Goal: Task Accomplishment & Management: Complete application form

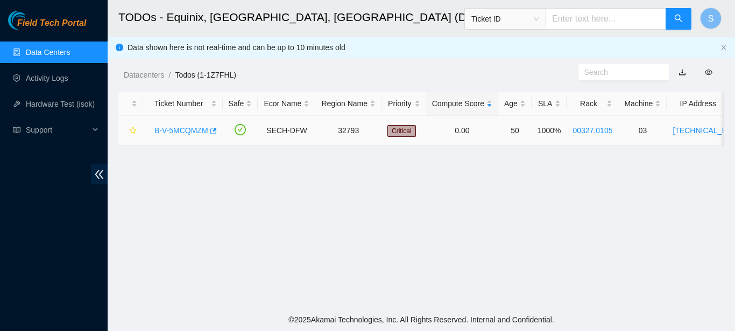
click at [196, 129] on link "B-V-5MCQMZM" at bounding box center [181, 130] width 54 height 9
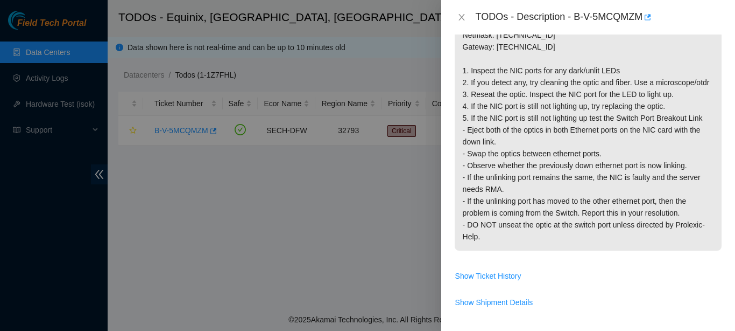
scroll to position [414, 0]
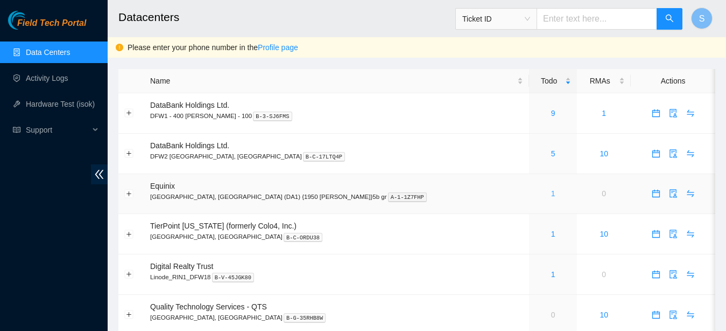
click at [551, 193] on link "1" at bounding box center [553, 193] width 4 height 9
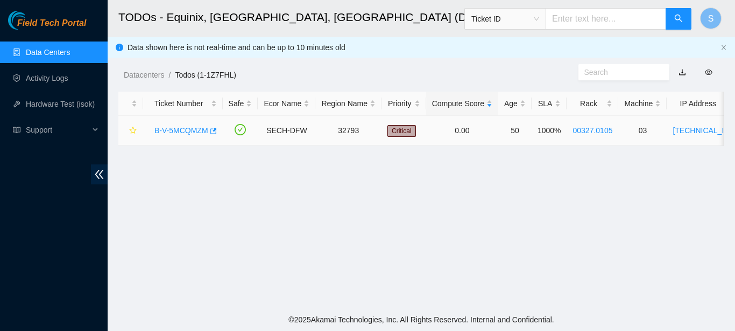
click at [187, 133] on link "B-V-5MCQMZM" at bounding box center [181, 130] width 54 height 9
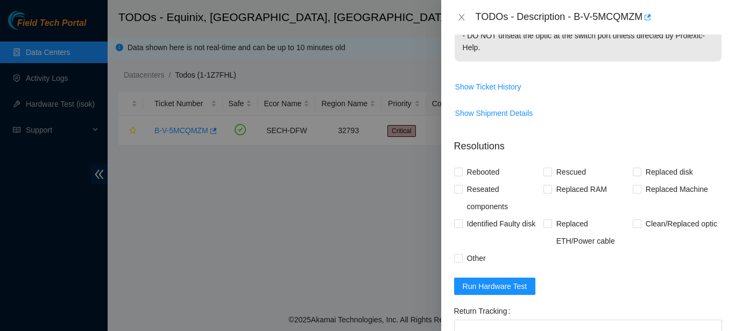
scroll to position [421, 0]
click at [462, 263] on span at bounding box center [458, 258] width 9 height 9
click at [462, 262] on input "Other" at bounding box center [458, 258] width 8 height 8
checkbox input "true"
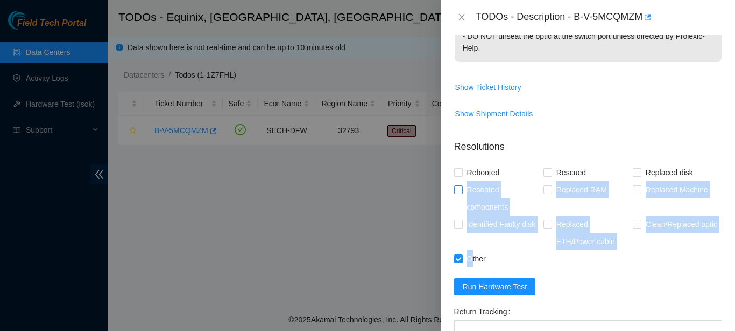
drag, startPoint x: 470, startPoint y: 266, endPoint x: 459, endPoint y: 199, distance: 68.8
click at [459, 199] on div "Rebooted Rescued Replaced disk Reseated components Replaced RAM Replaced Machin…" at bounding box center [588, 215] width 268 height 103
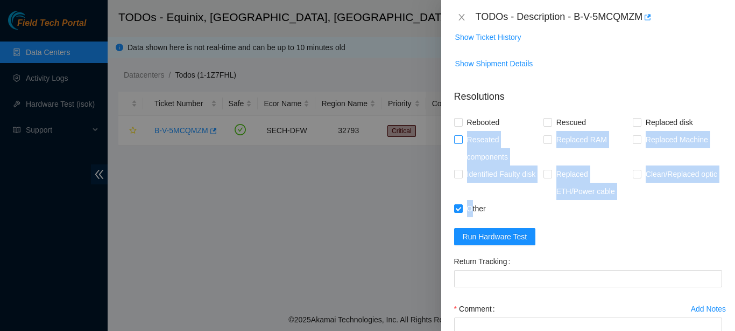
scroll to position [471, 0]
click at [459, 199] on div "Identified Faulty disk" at bounding box center [498, 183] width 89 height 34
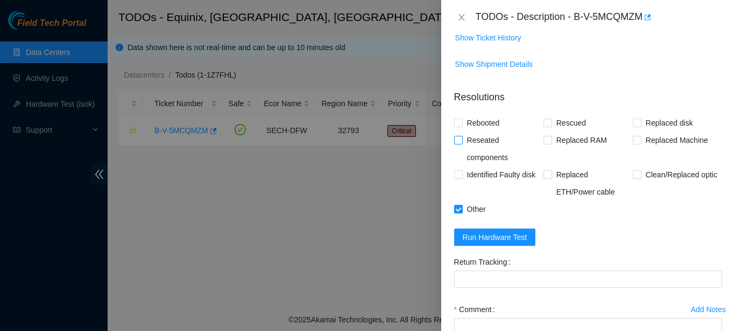
scroll to position [573, 0]
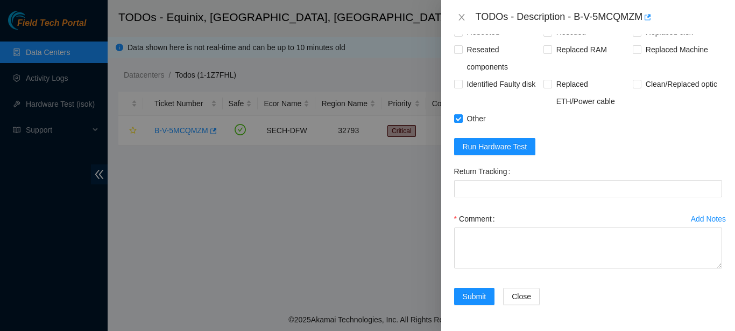
click at [476, 272] on div "Comment" at bounding box center [588, 242] width 268 height 65
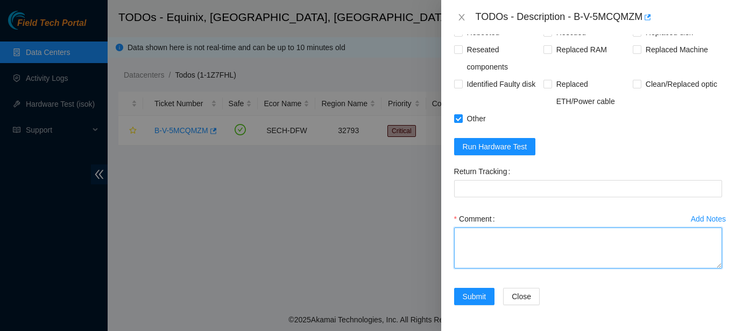
click at [476, 256] on textarea "Comment" at bounding box center [588, 247] width 268 height 41
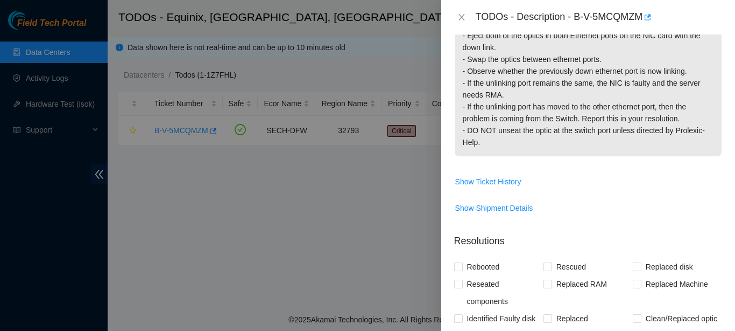
scroll to position [356, 0]
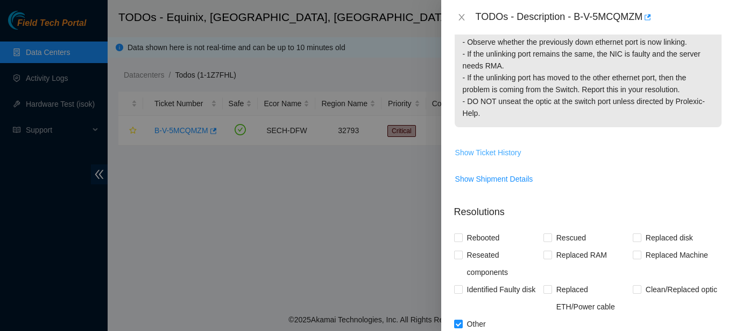
click at [482, 156] on button "Show Ticket History" at bounding box center [488, 152] width 67 height 17
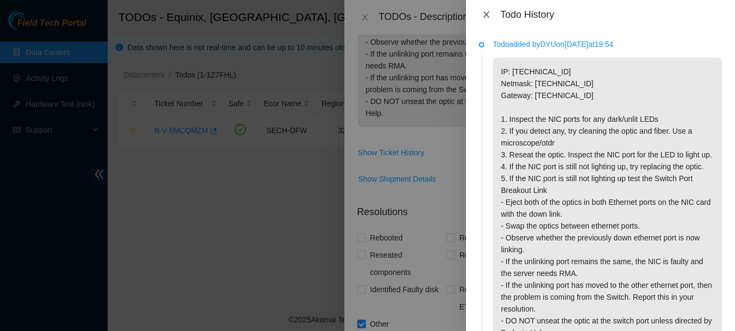
click at [488, 17] on icon "close" at bounding box center [486, 14] width 6 height 6
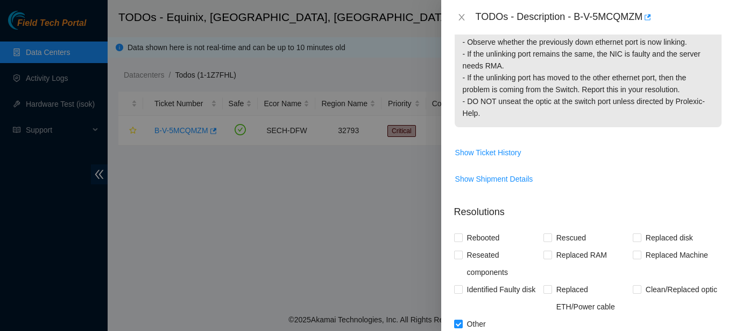
scroll to position [573, 0]
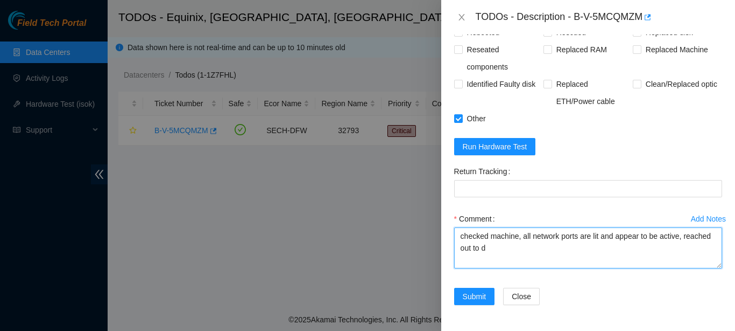
click at [521, 254] on textarea "checked machine, all network ports are lit and appear to be active, reached out…" at bounding box center [588, 247] width 268 height 41
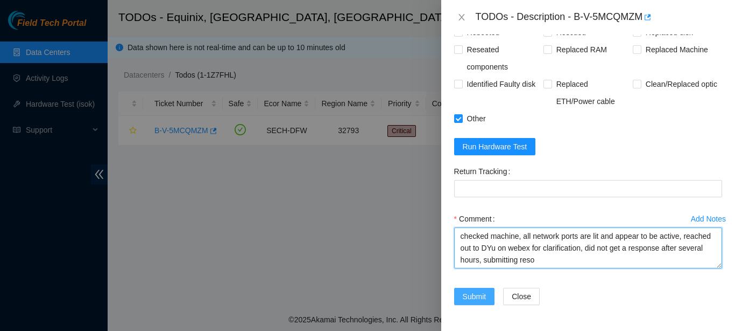
type textarea "checked machine, all network ports are lit and appear to be active, reached out…"
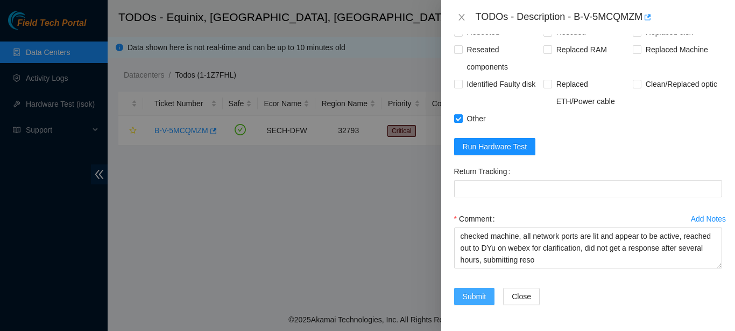
click at [475, 293] on span "Submit" at bounding box center [475, 296] width 24 height 12
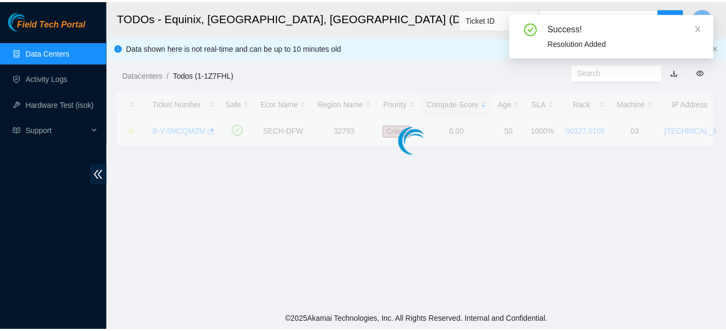
scroll to position [270, 0]
